Goal: Transaction & Acquisition: Purchase product/service

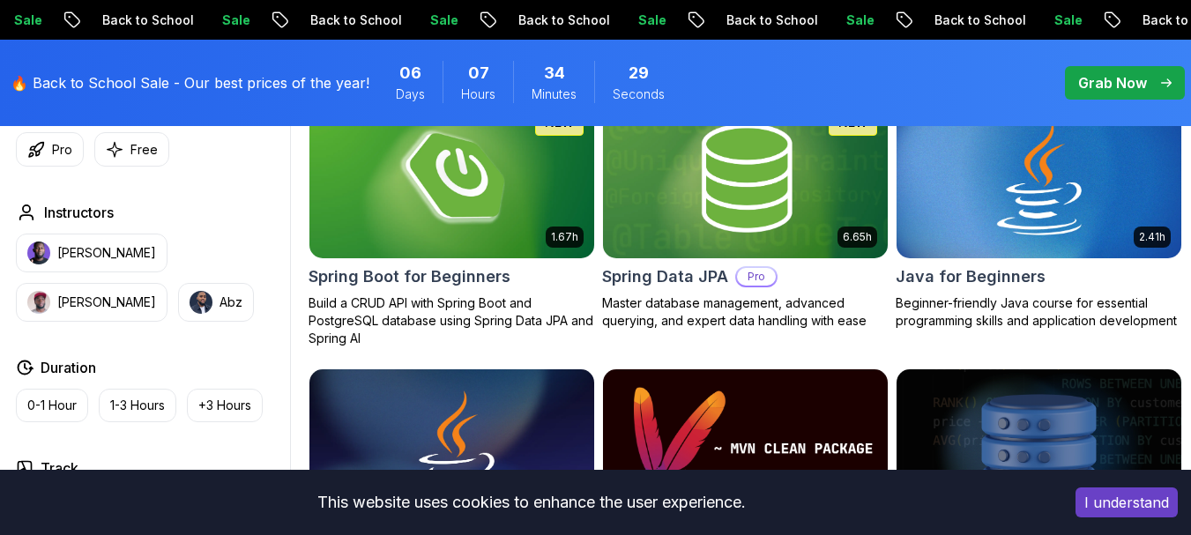
click at [1100, 496] on button "I understand" at bounding box center [1126, 502] width 102 height 30
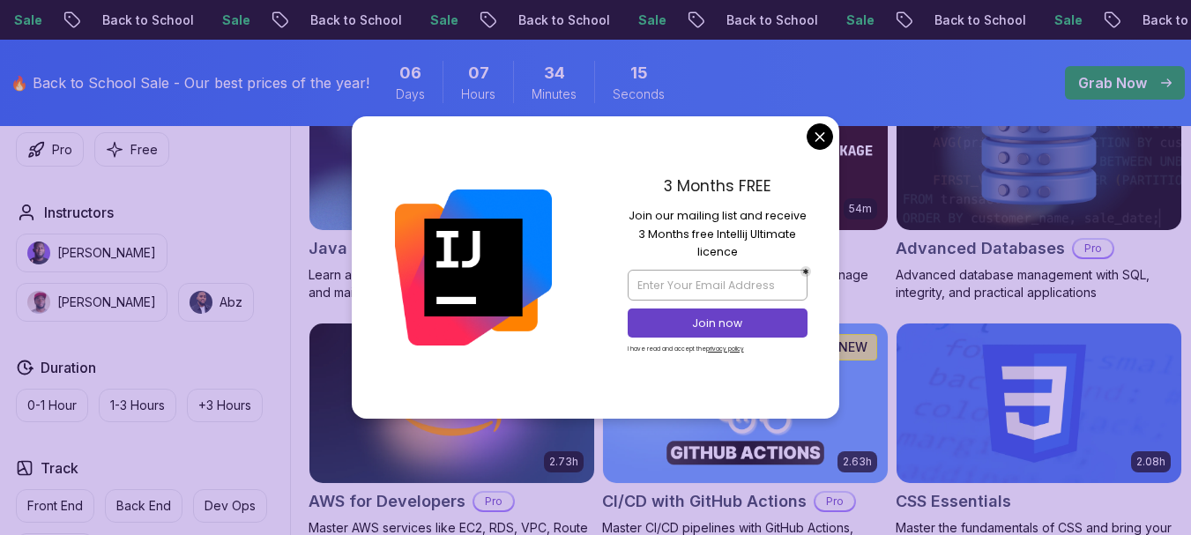
scroll to position [1151, 0]
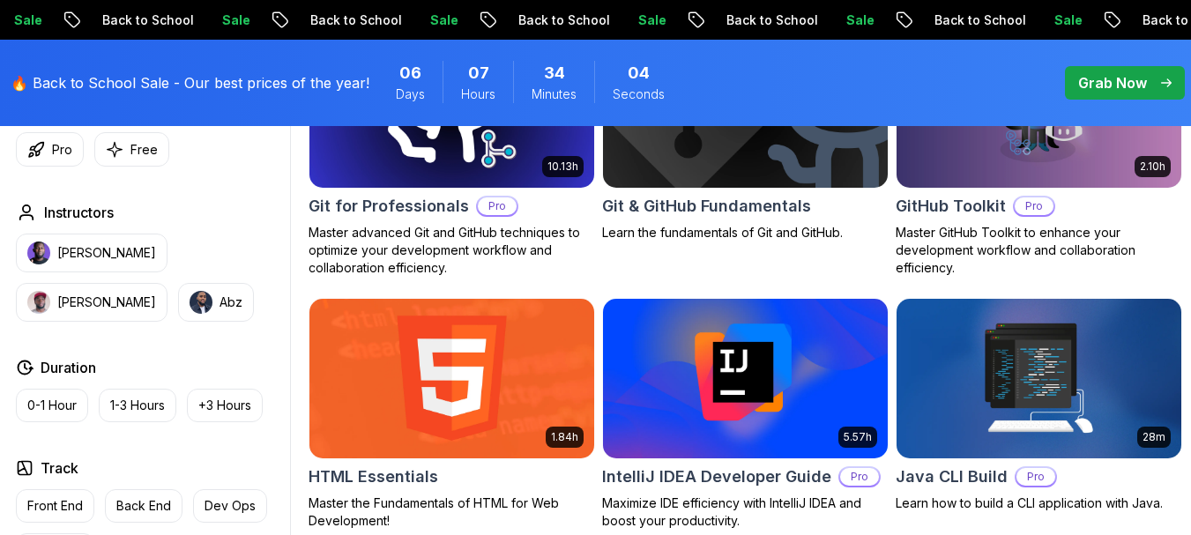
scroll to position [2012, 0]
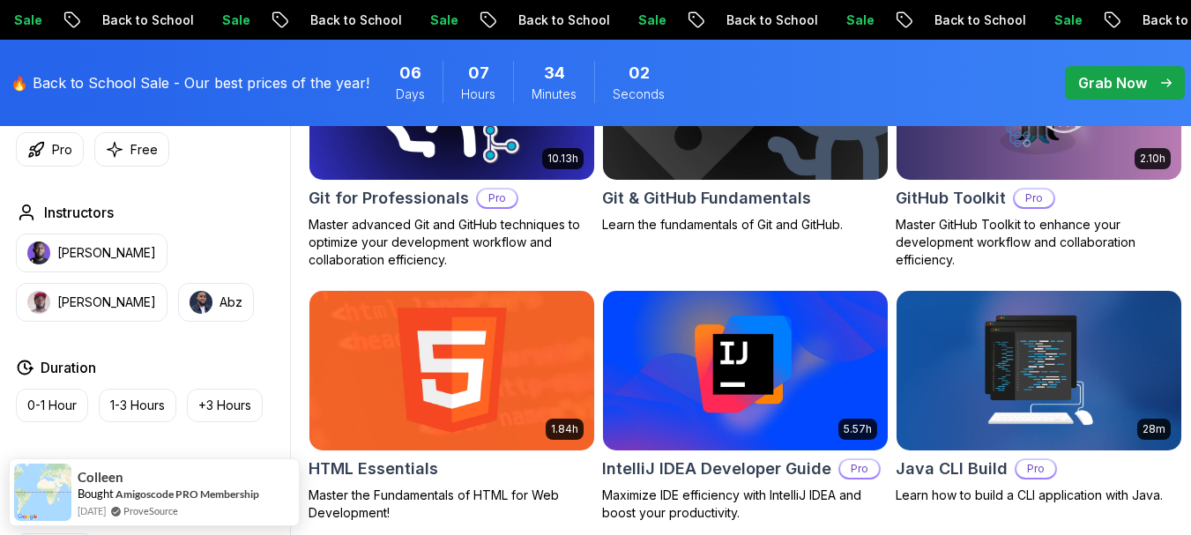
click at [487, 184] on img at bounding box center [451, 100] width 299 height 167
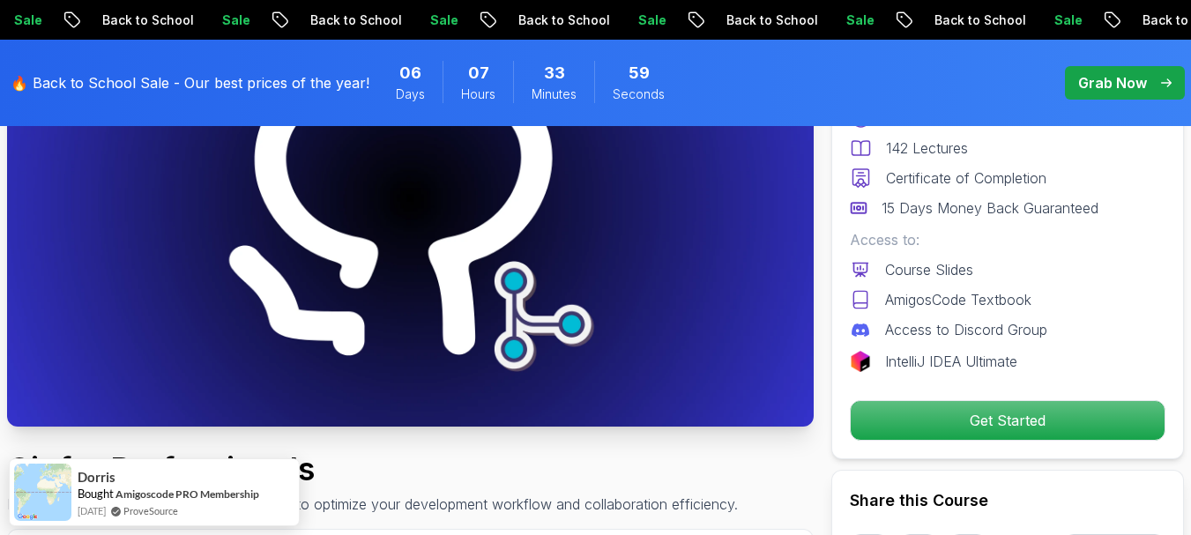
scroll to position [274, 0]
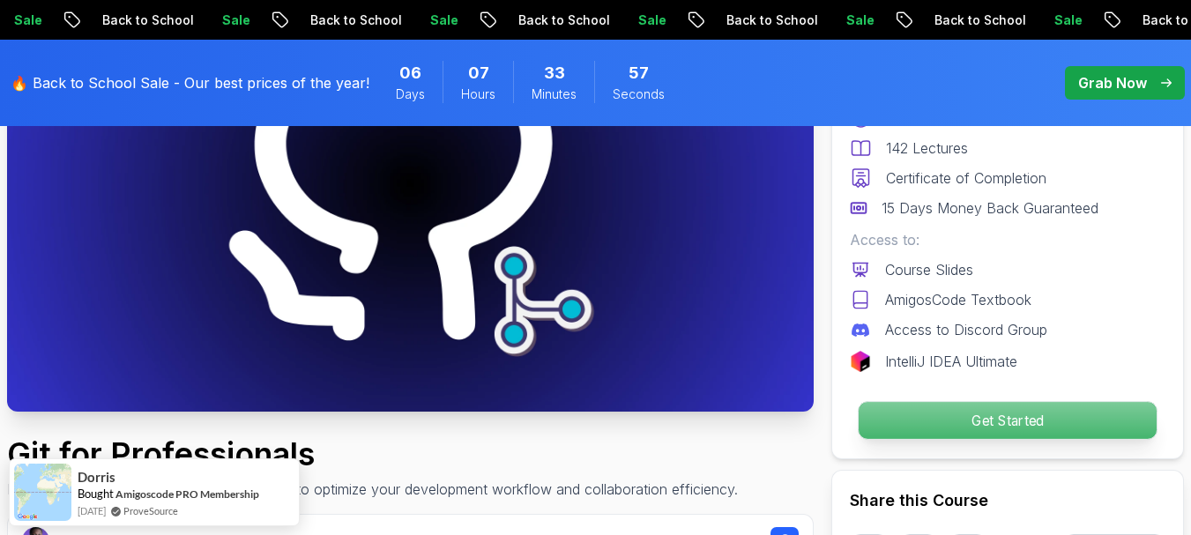
click at [991, 428] on p "Get Started" at bounding box center [1008, 420] width 298 height 37
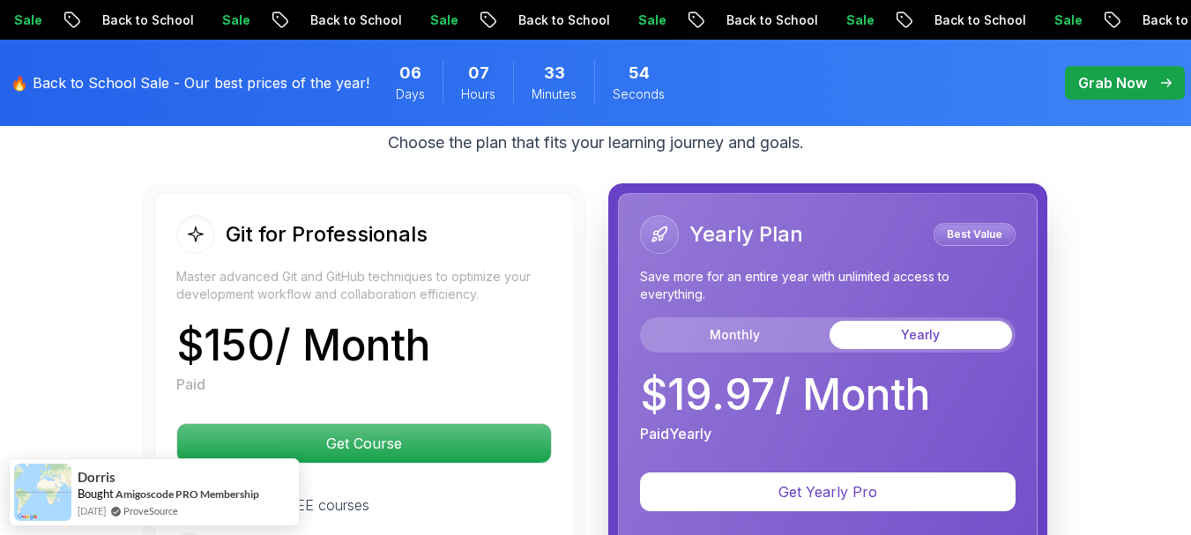
scroll to position [4629, 0]
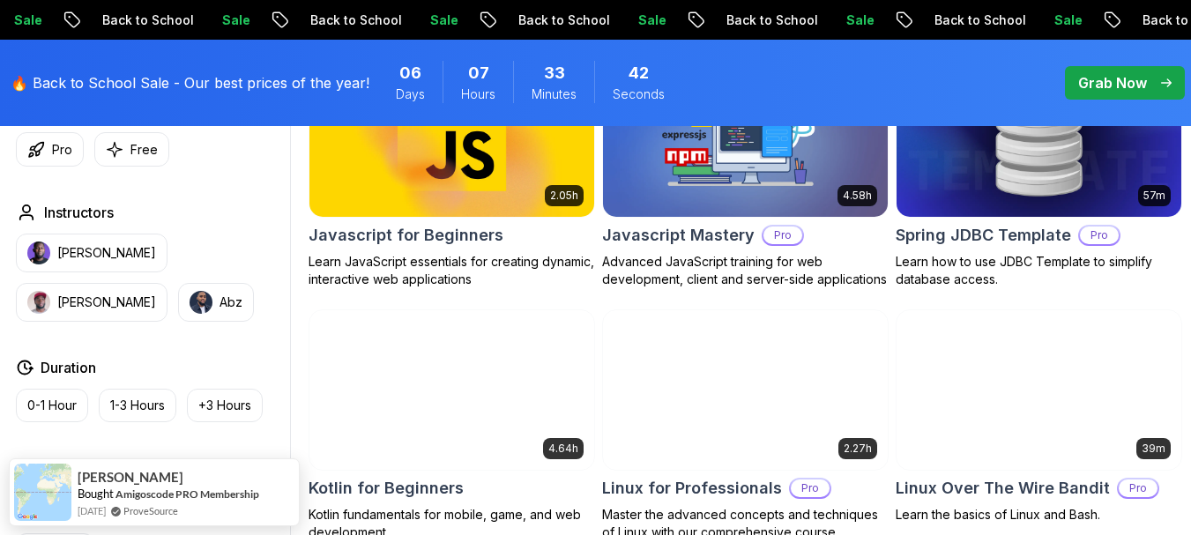
scroll to position [3335, 0]
